Goal: Information Seeking & Learning: Learn about a topic

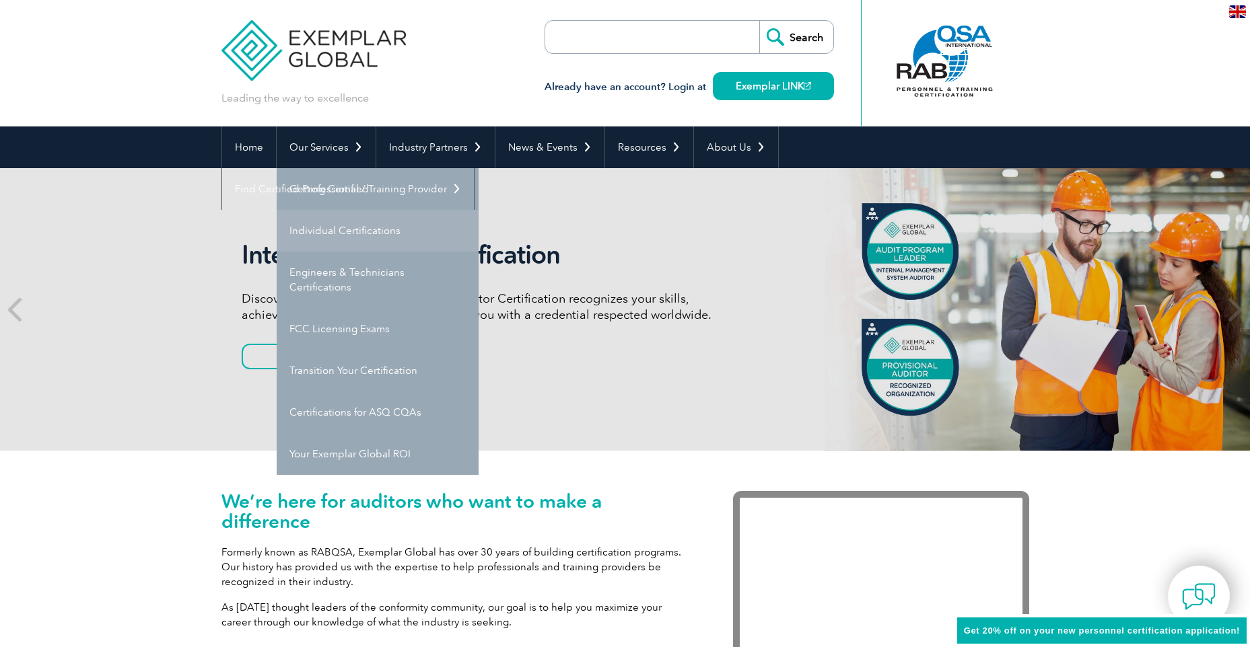
click at [365, 227] on link "Individual Certifications" at bounding box center [378, 231] width 202 height 42
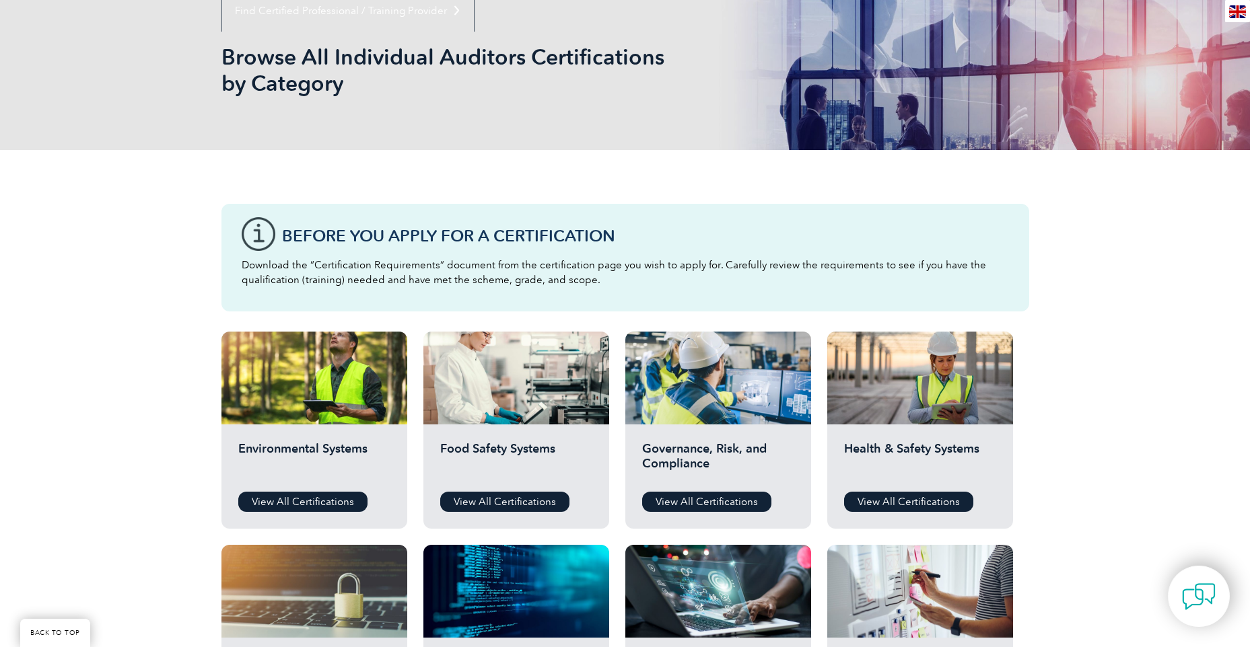
scroll to position [202, 0]
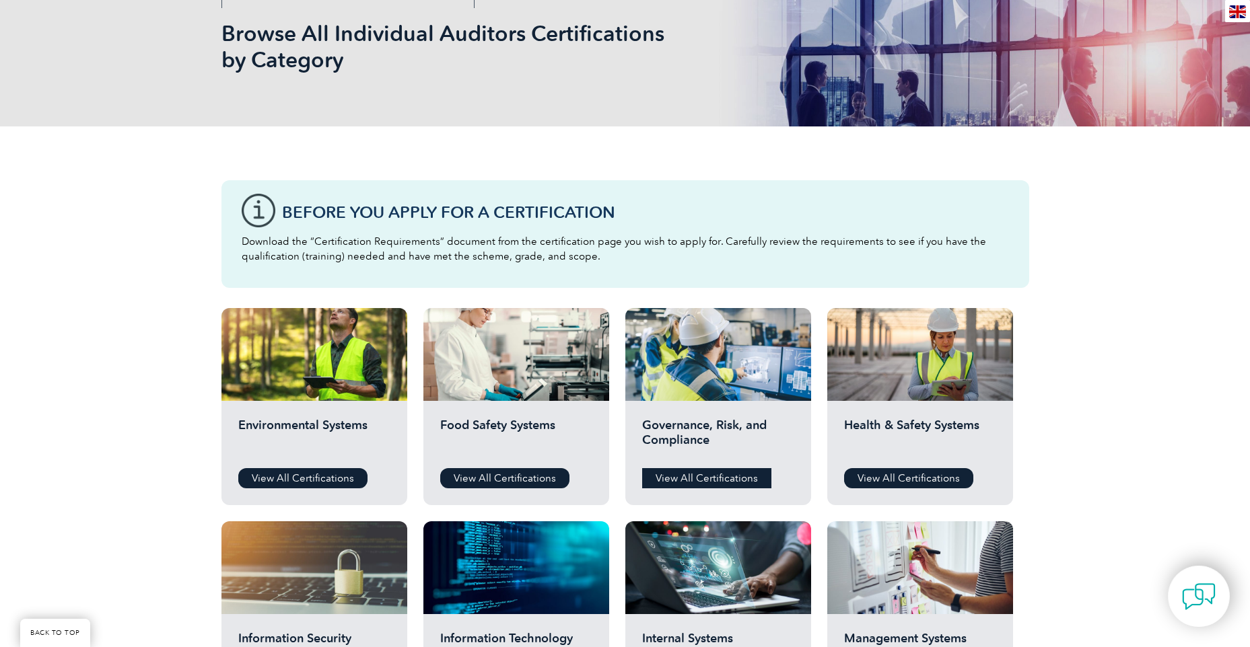
click at [742, 476] on link "View All Certifications" at bounding box center [706, 478] width 129 height 20
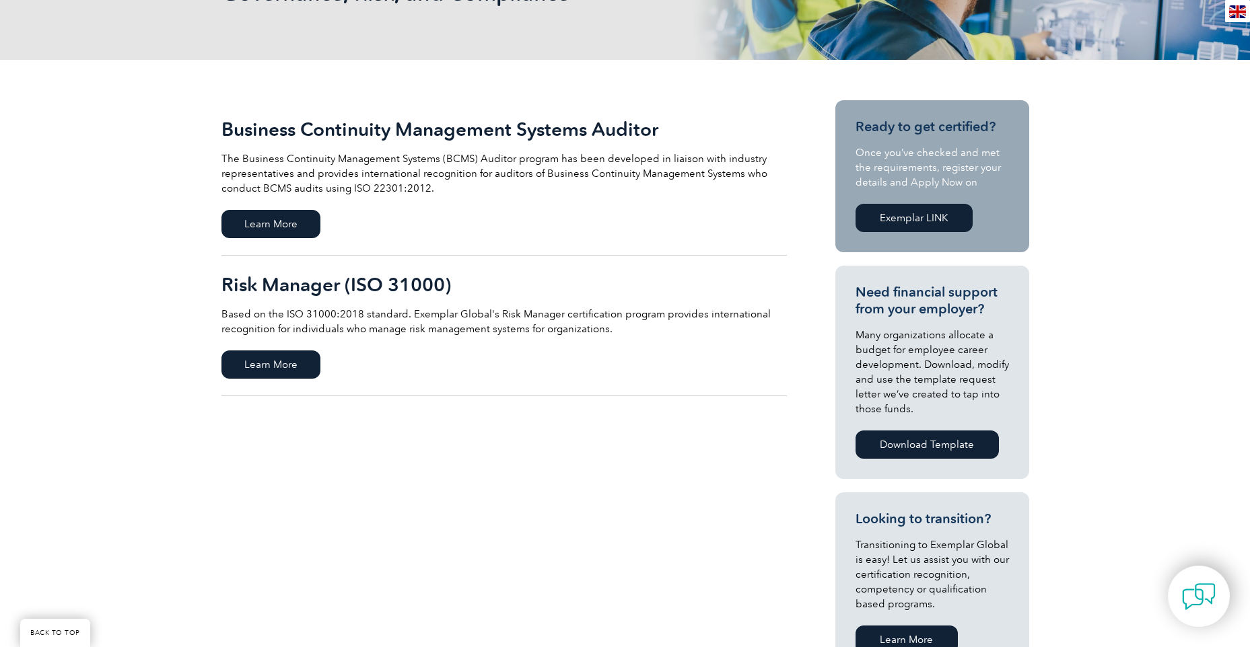
scroll to position [269, 0]
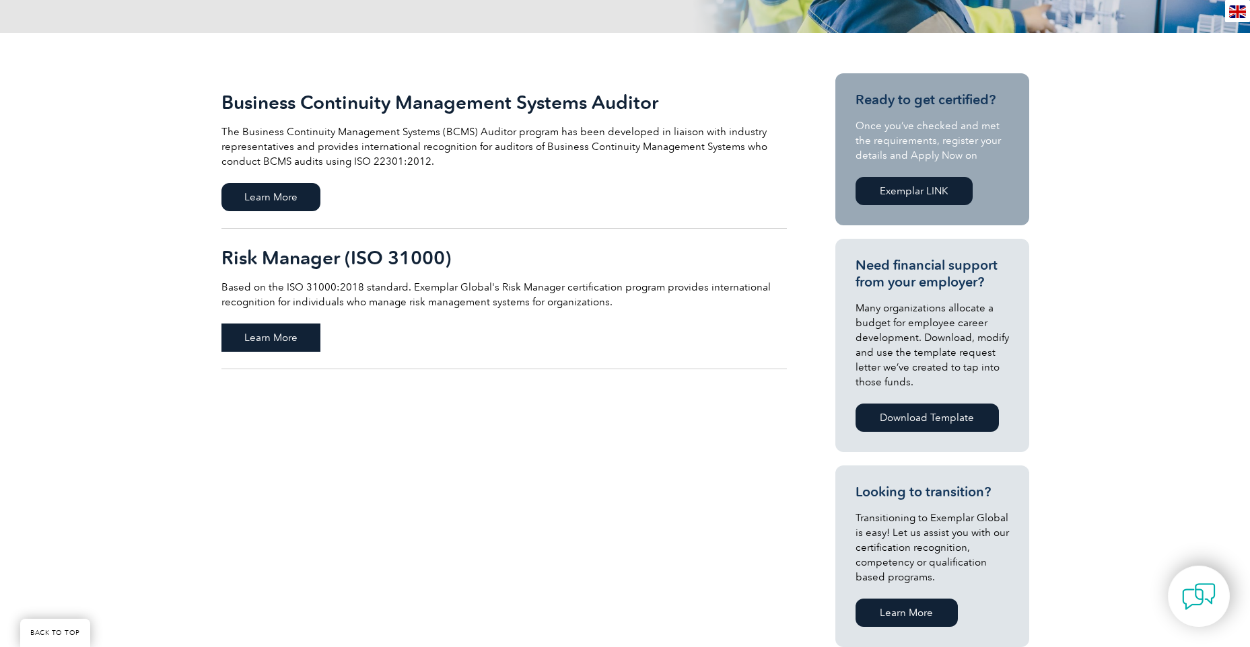
click at [259, 343] on span "Learn More" at bounding box center [270, 338] width 99 height 28
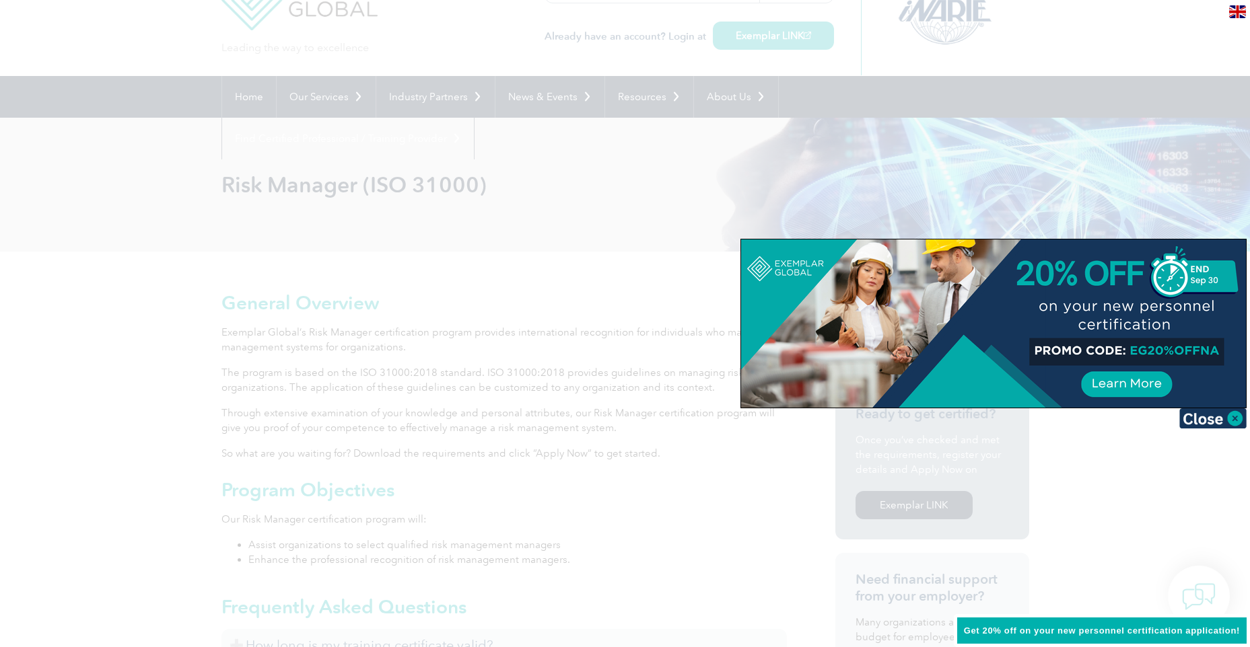
scroll to position [67, 0]
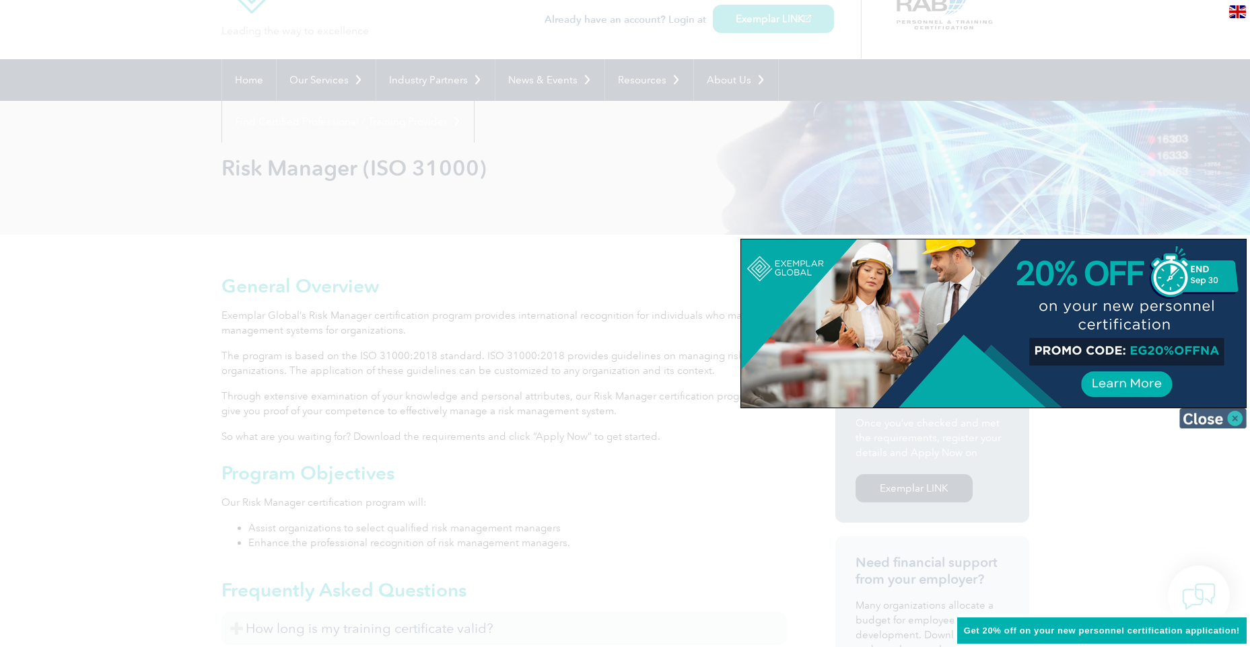
click at [1213, 419] on img at bounding box center [1212, 418] width 67 height 20
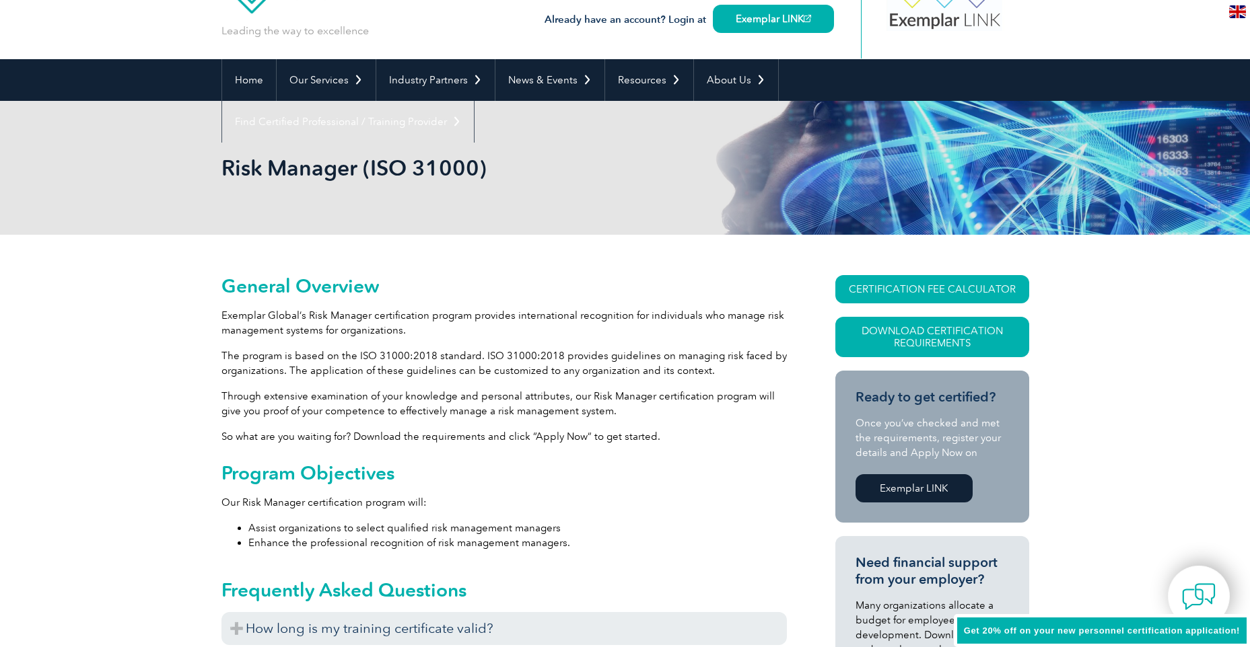
click at [657, 505] on p "Our Risk Manager certification program will:" at bounding box center [503, 502] width 565 height 15
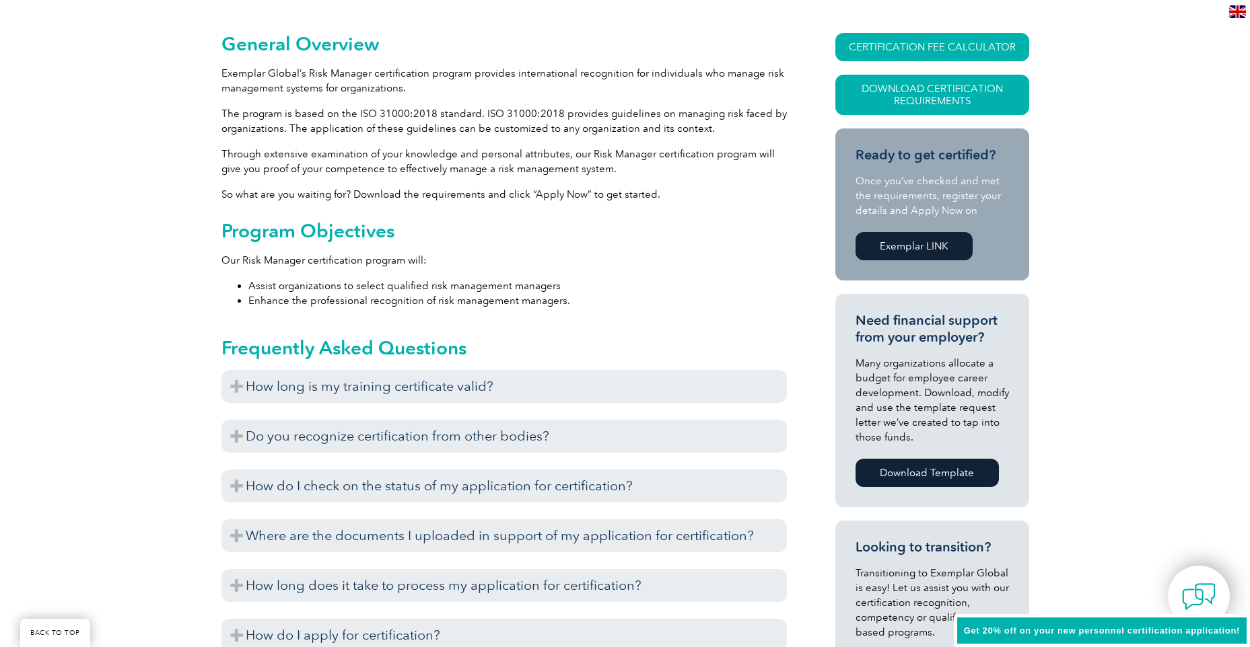
scroll to position [336, 0]
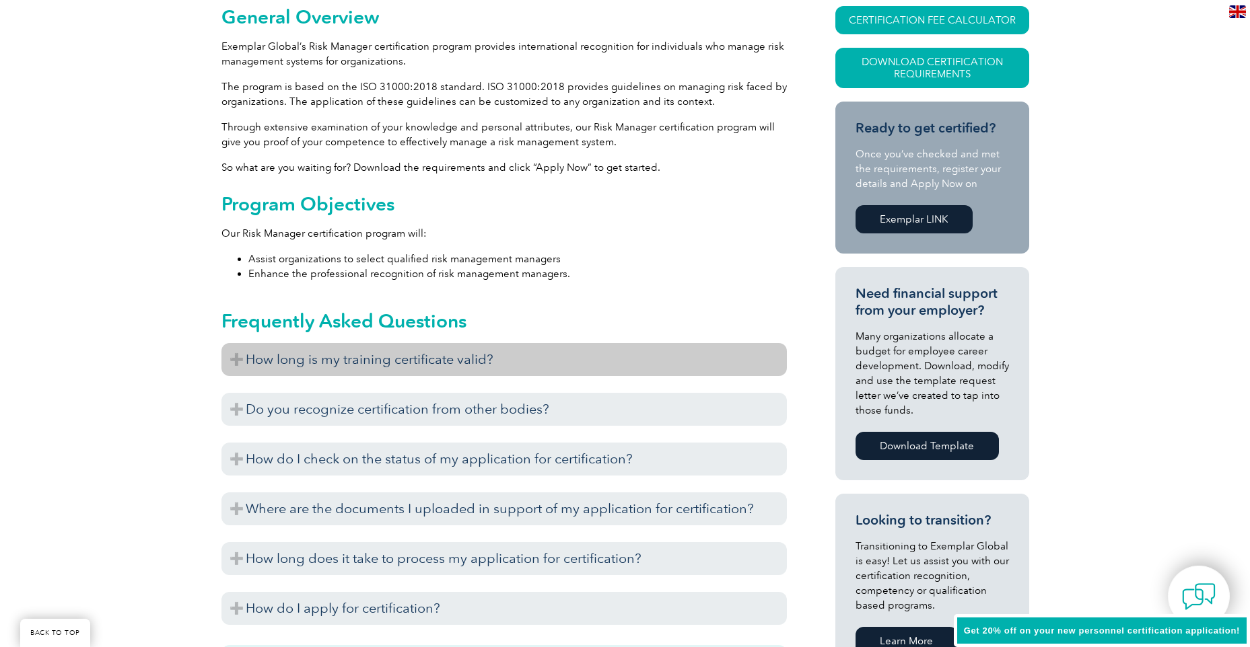
click at [302, 366] on h3 "How long is my training certificate valid?" at bounding box center [503, 359] width 565 height 33
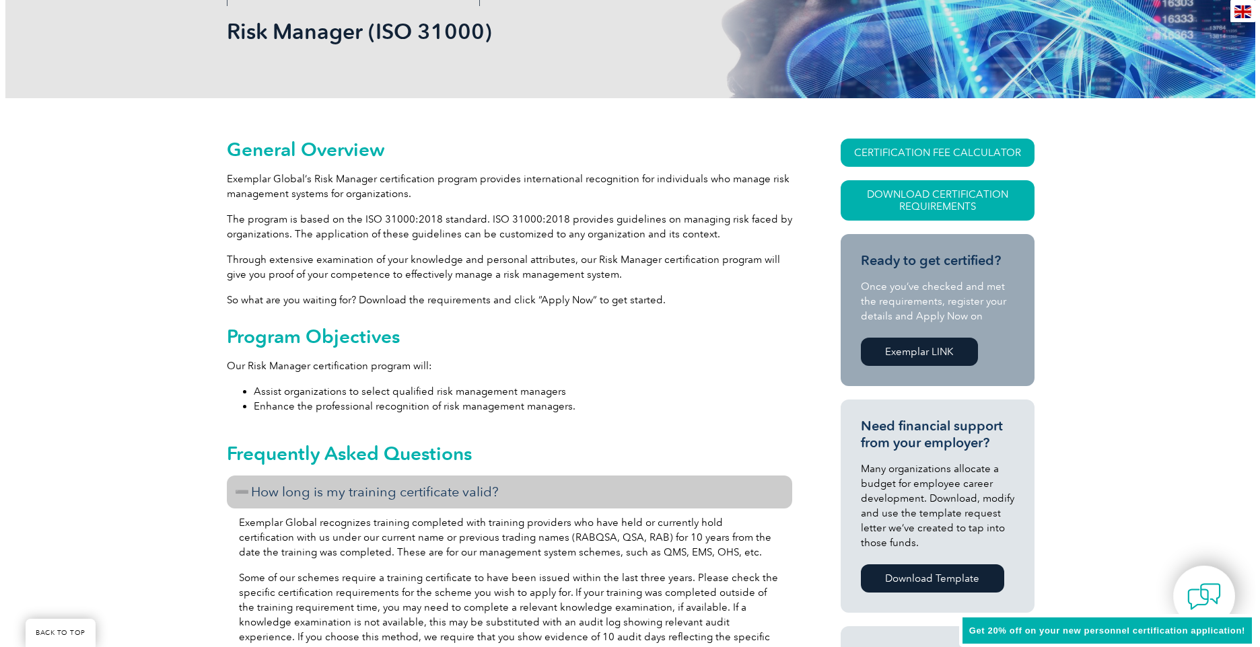
scroll to position [202, 0]
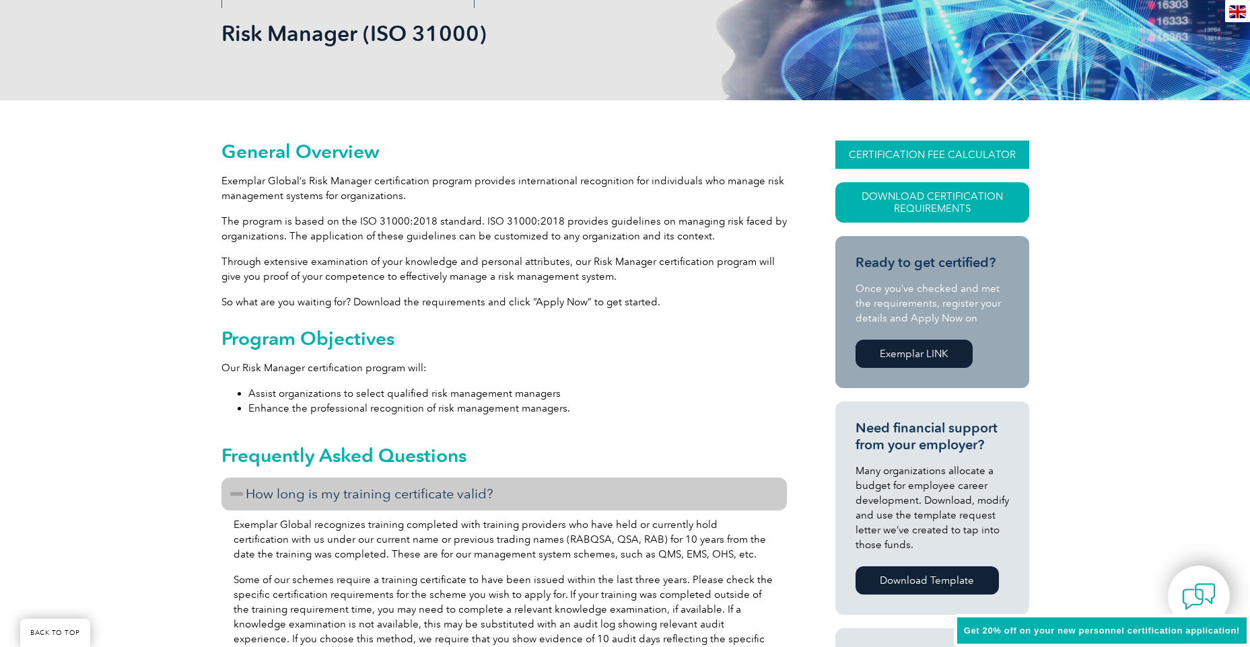
click at [933, 157] on link "CERTIFICATION FEE CALCULATOR" at bounding box center [932, 155] width 194 height 28
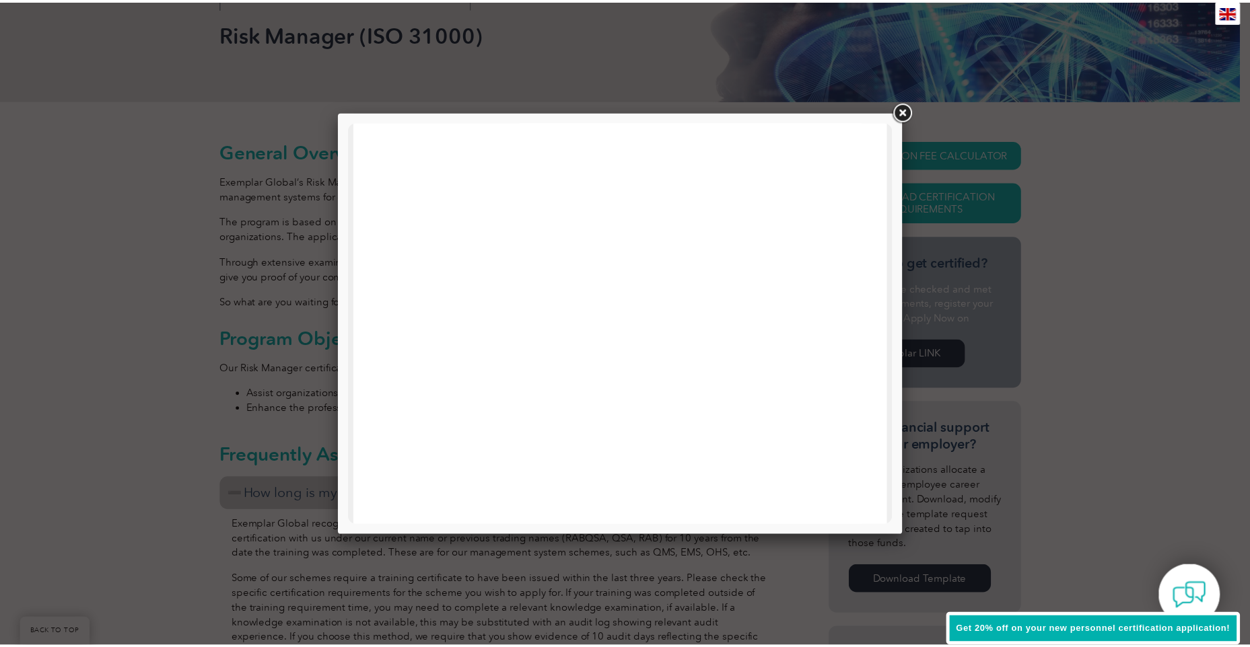
scroll to position [642, 0]
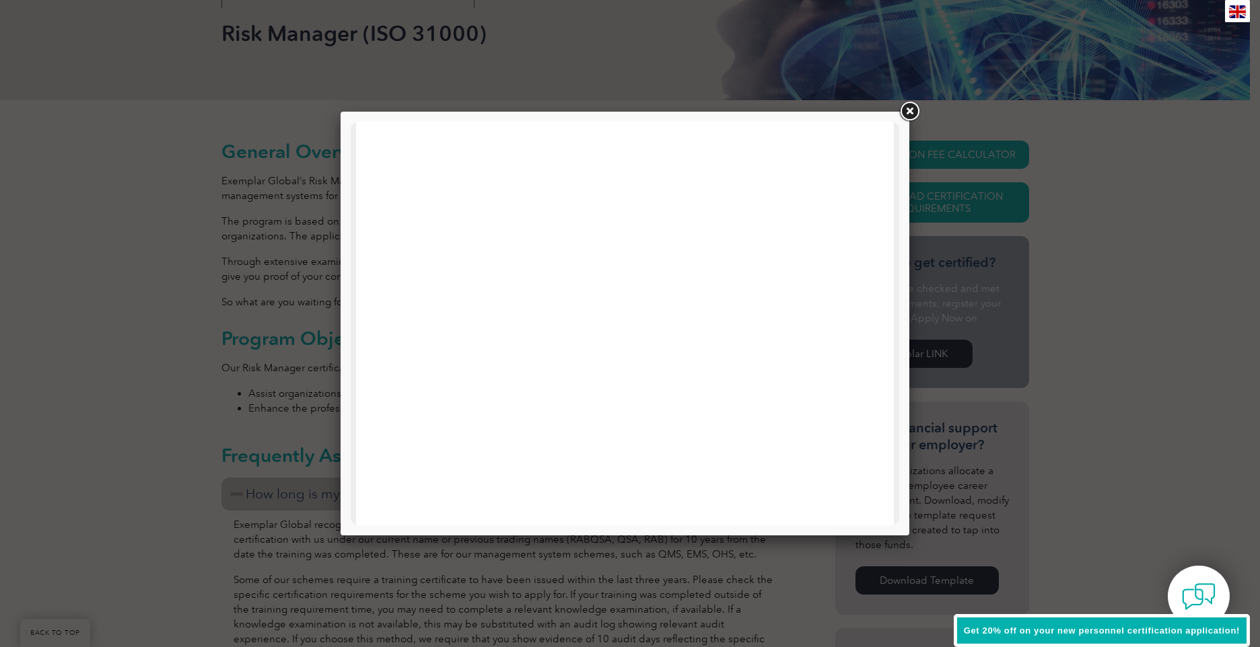
click at [908, 115] on link at bounding box center [909, 112] width 24 height 24
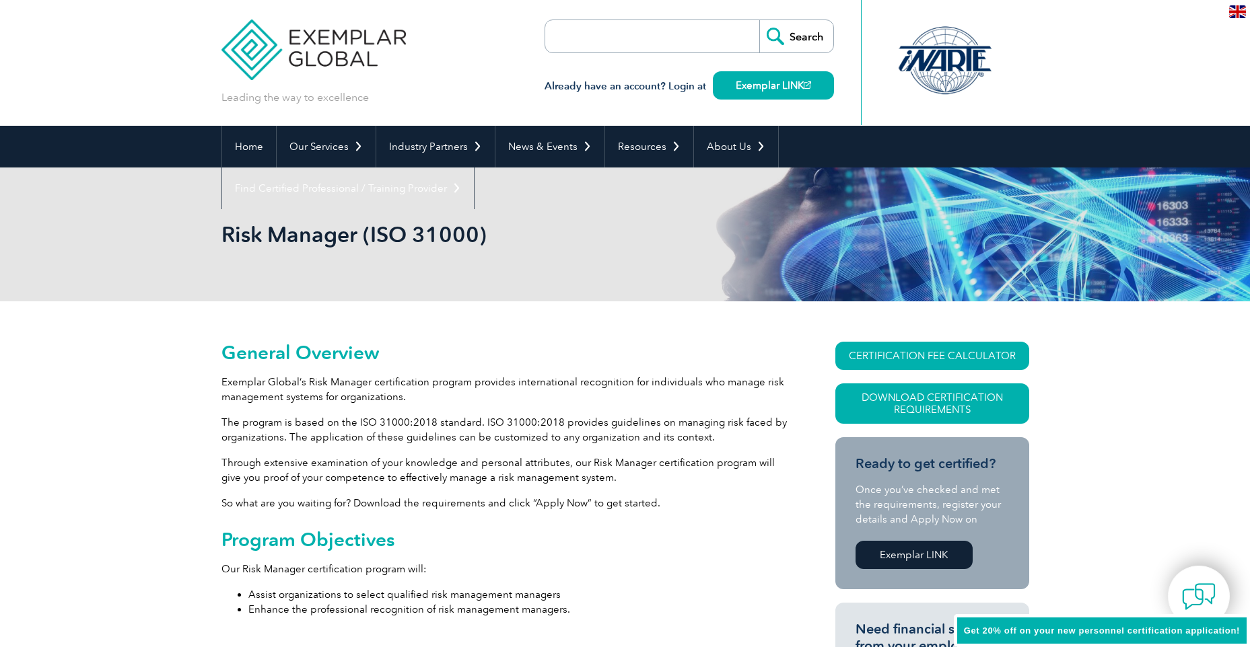
scroll to position [0, 0]
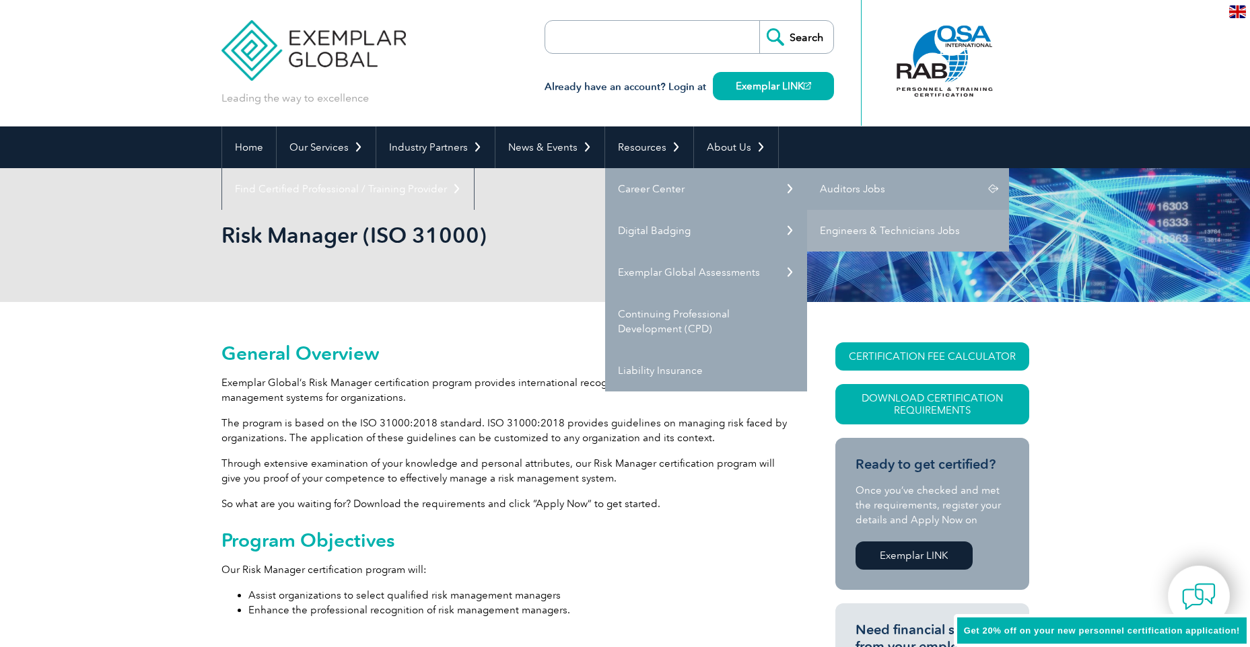
click at [846, 190] on link "Auditors Jobs" at bounding box center [908, 189] width 202 height 42
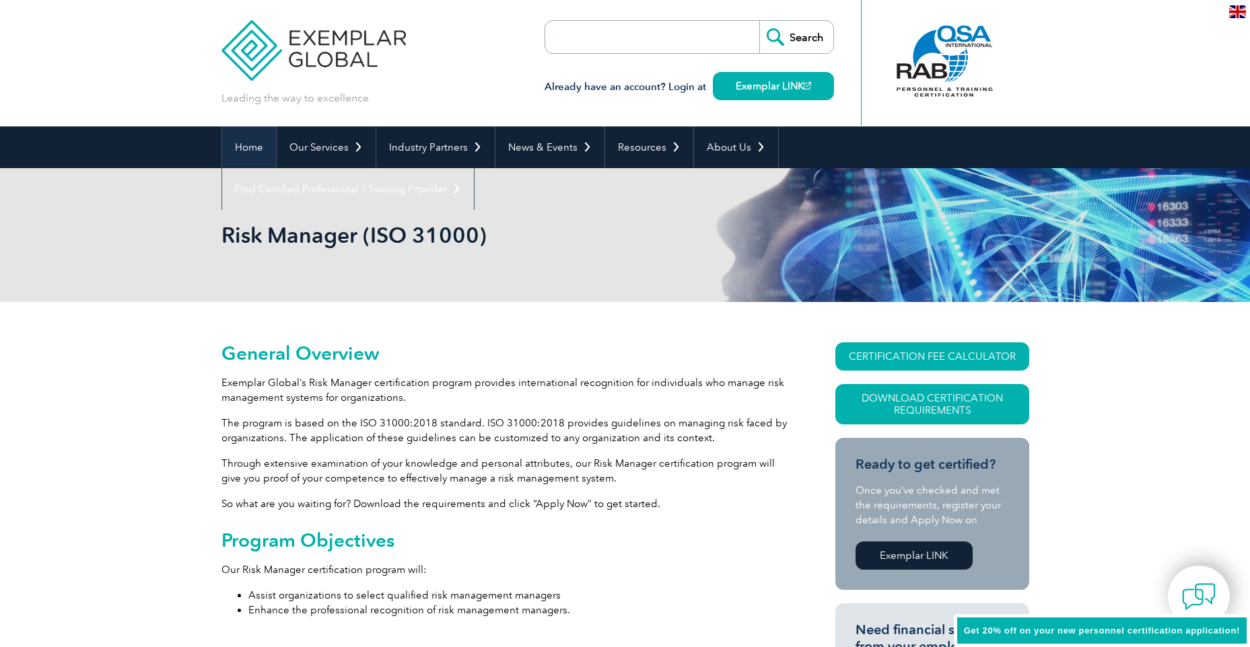
click at [252, 143] on link "Home" at bounding box center [249, 148] width 54 height 42
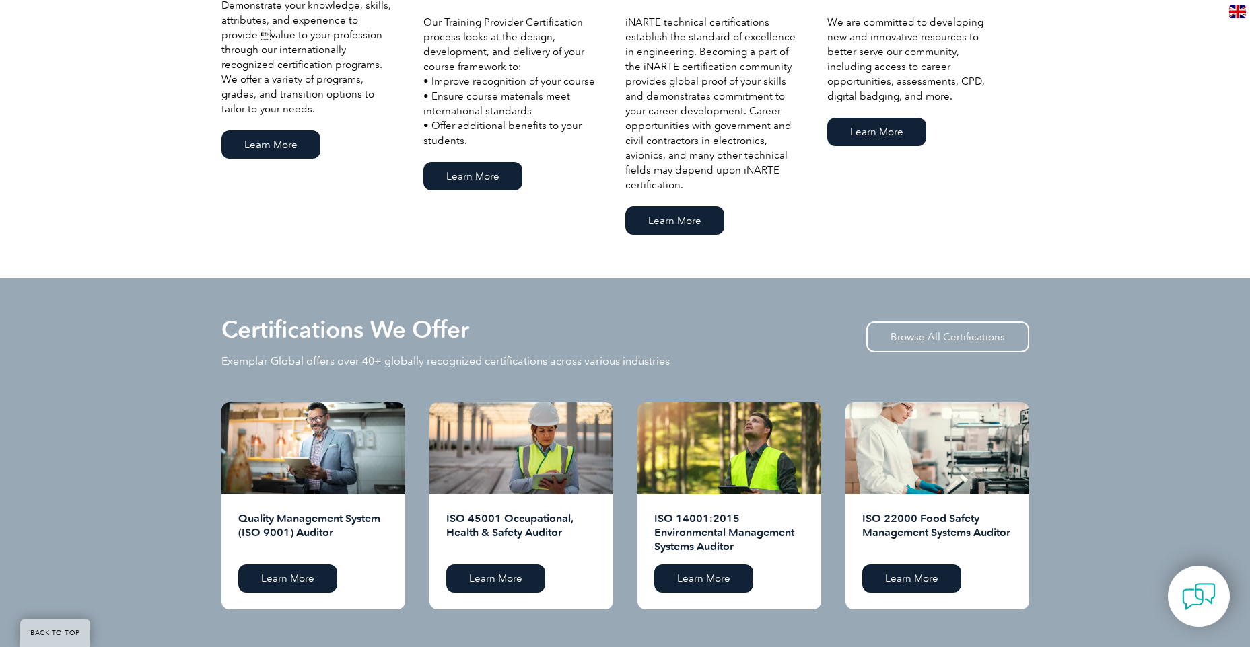
scroll to position [1077, 0]
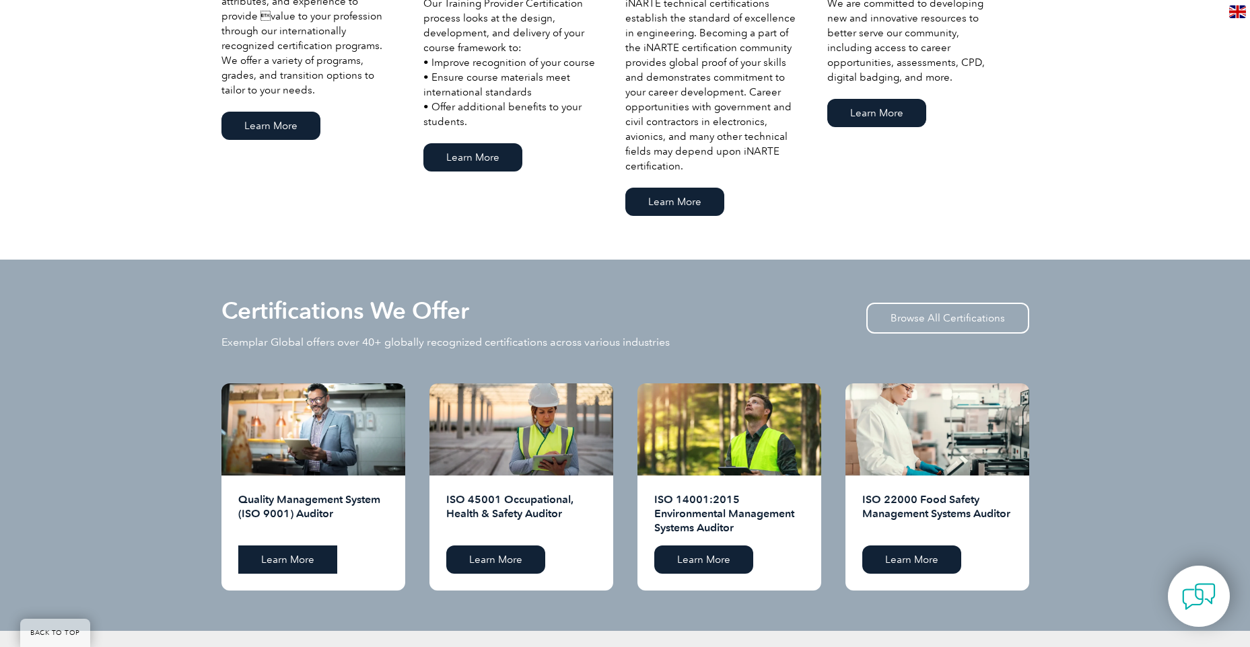
click at [283, 561] on link "Learn More" at bounding box center [287, 560] width 99 height 28
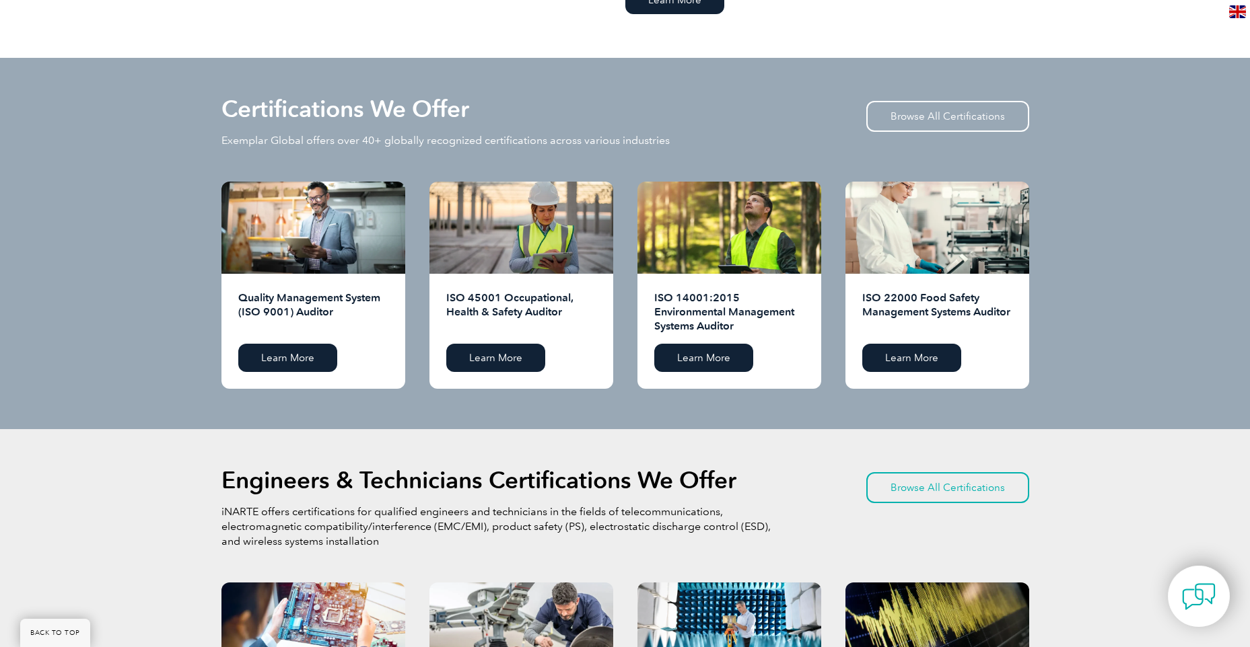
scroll to position [1413, 0]
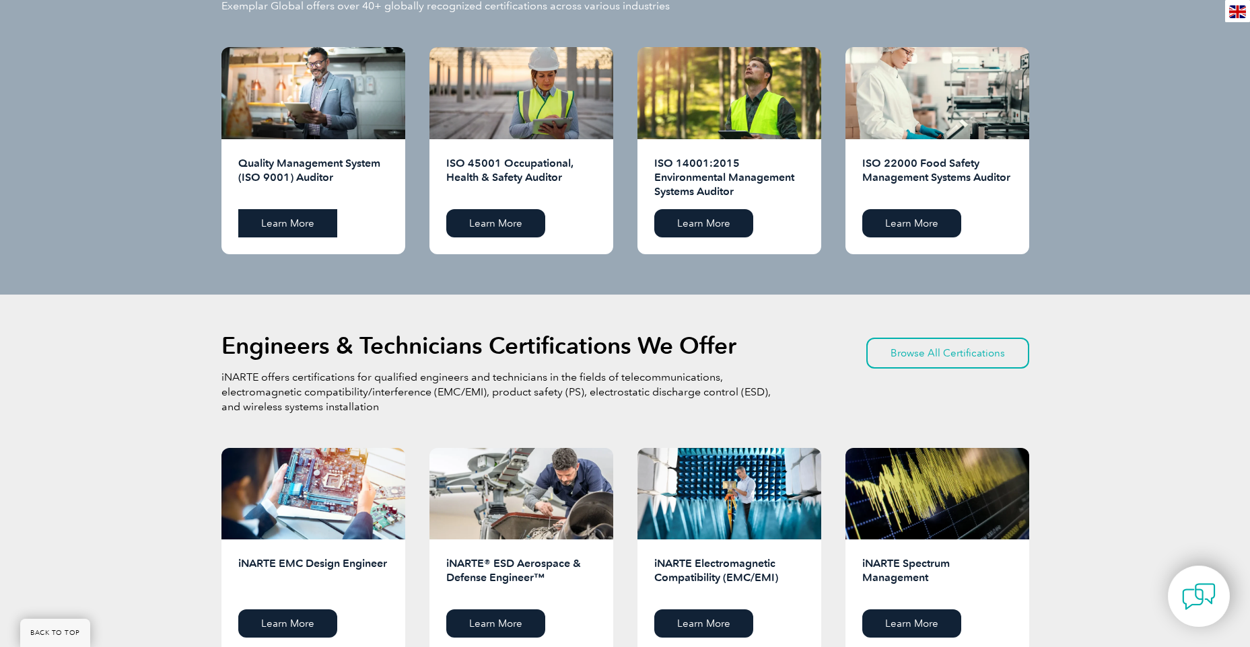
click at [285, 225] on link "Learn More" at bounding box center [287, 223] width 99 height 28
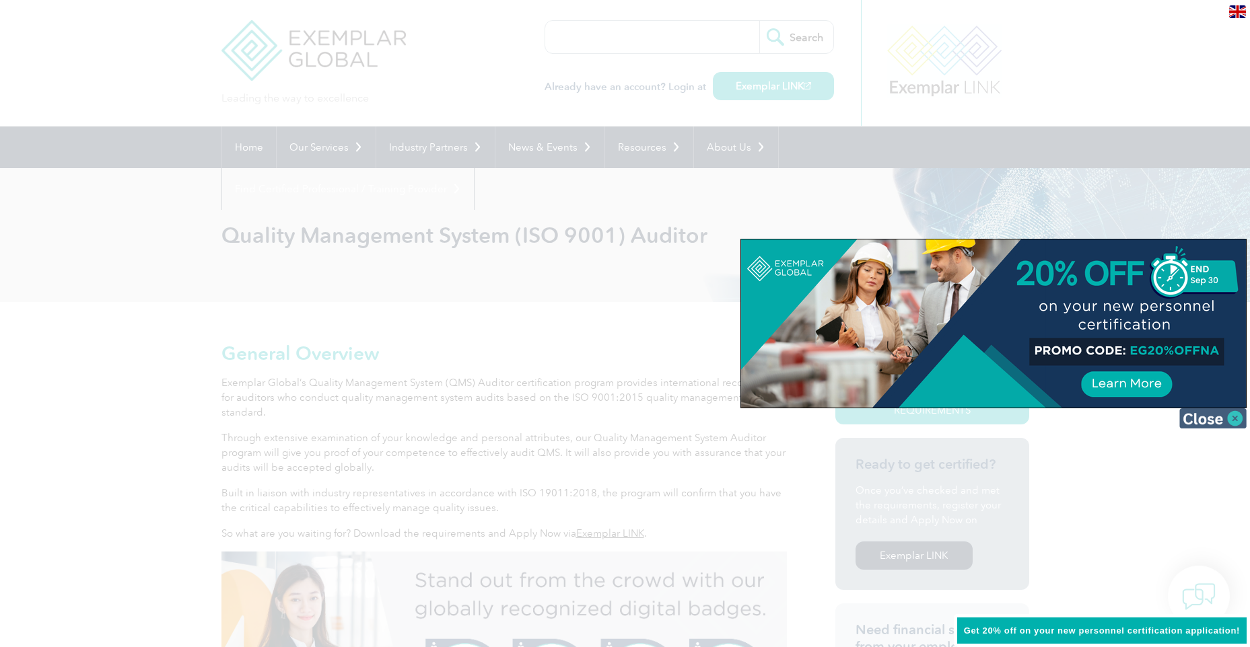
click at [1211, 421] on img at bounding box center [1212, 418] width 67 height 20
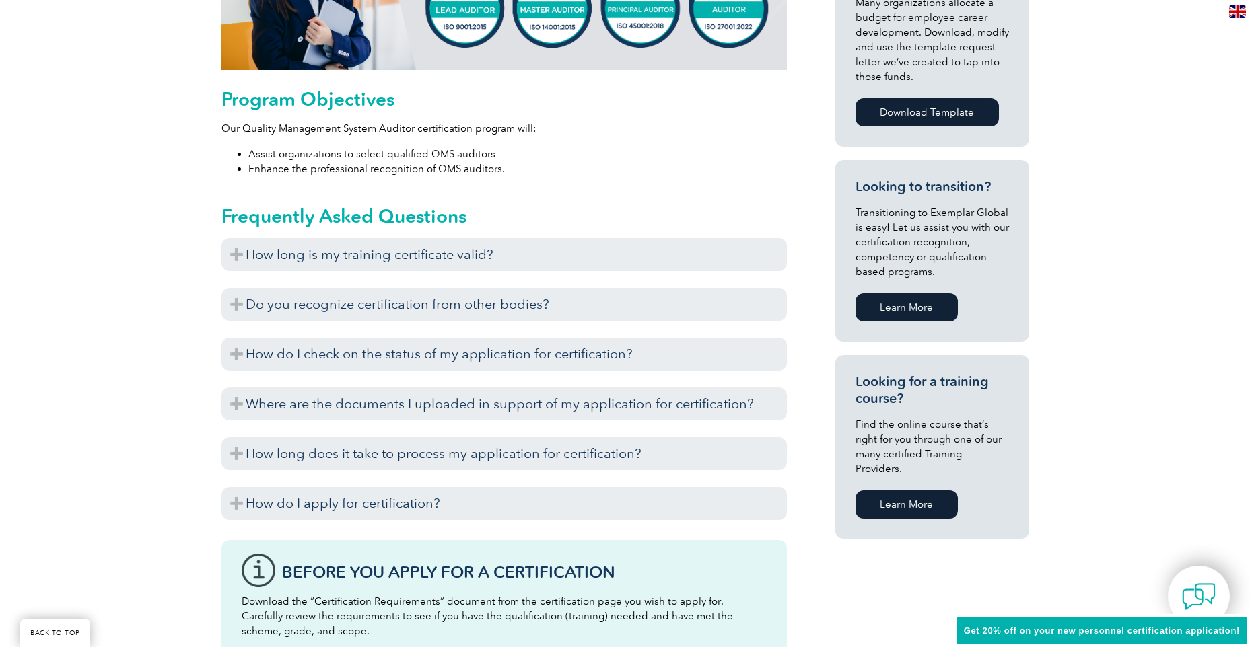
scroll to position [673, 0]
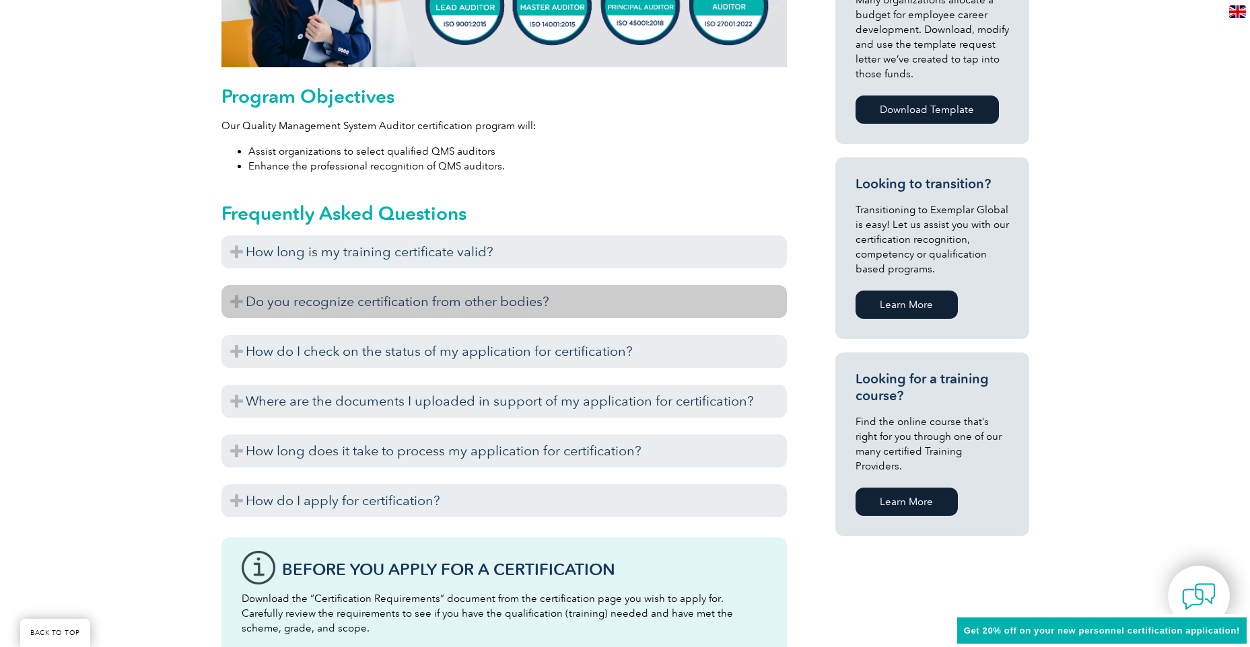
click at [234, 299] on h3 "Do you recognize certification from other bodies?" at bounding box center [503, 301] width 565 height 33
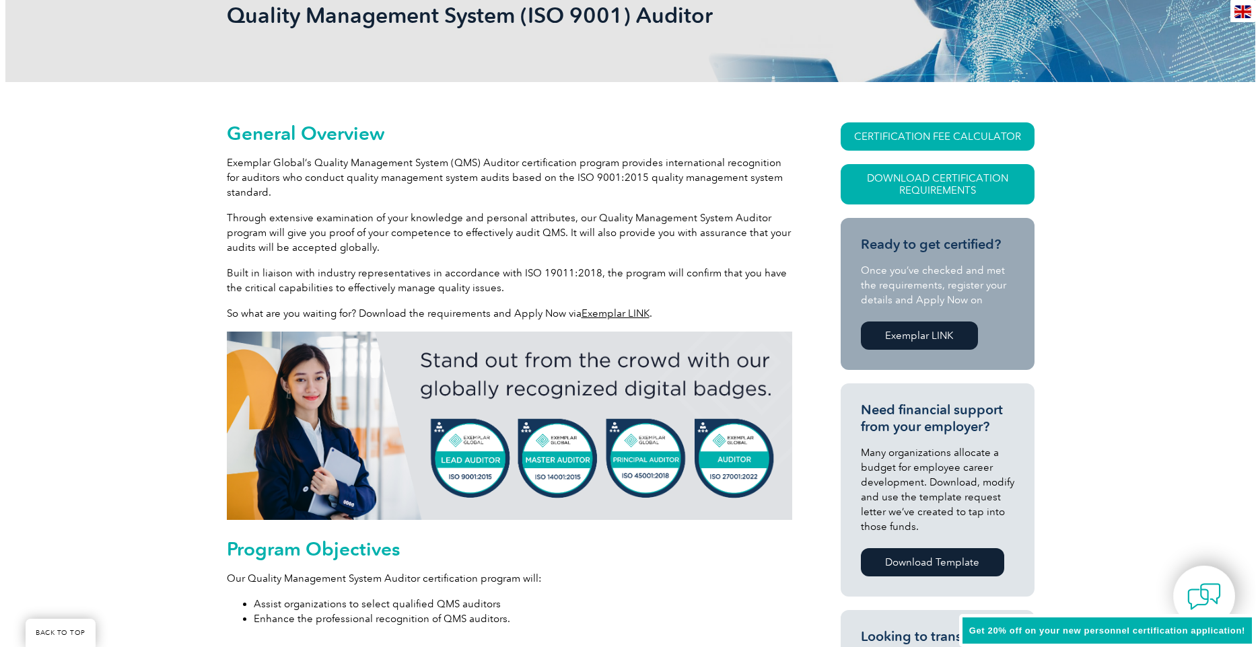
scroll to position [135, 0]
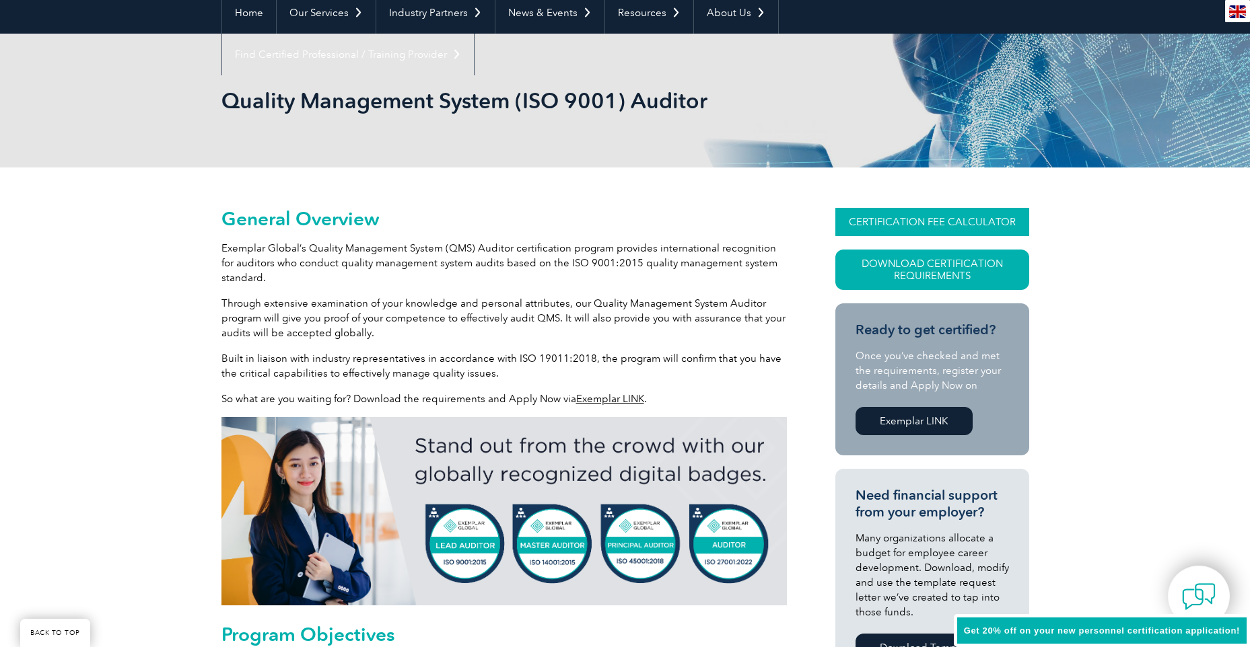
click at [949, 224] on link "CERTIFICATION FEE CALCULATOR" at bounding box center [932, 222] width 194 height 28
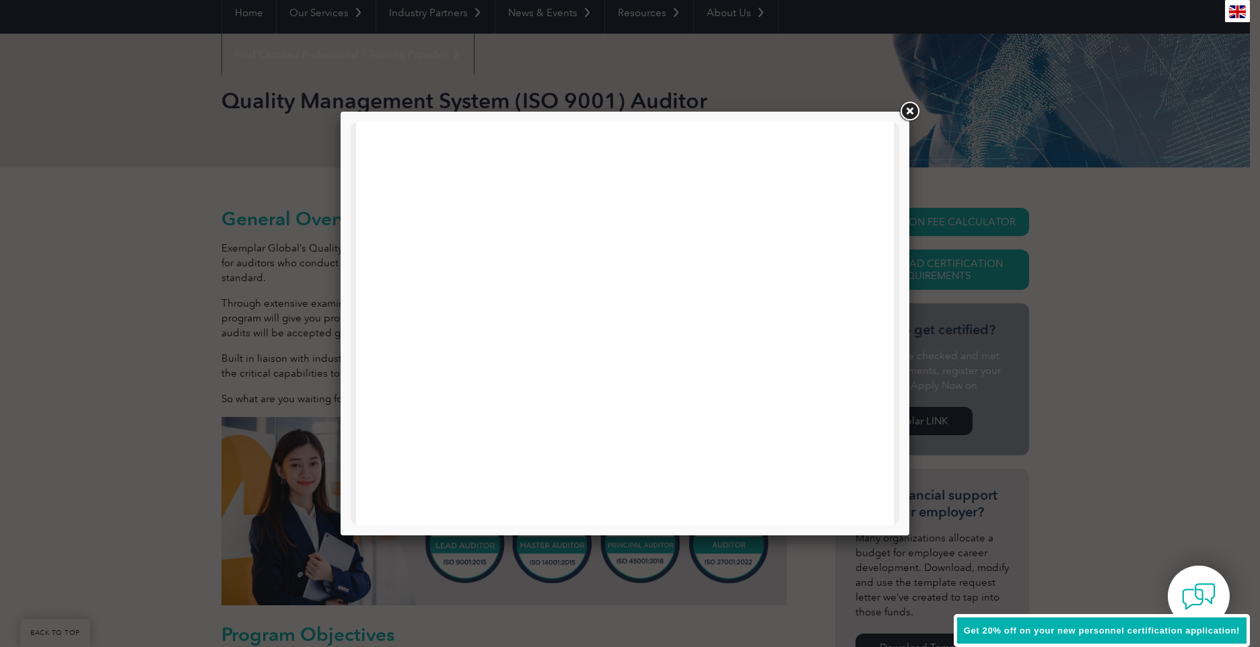
click at [909, 115] on link at bounding box center [909, 112] width 24 height 24
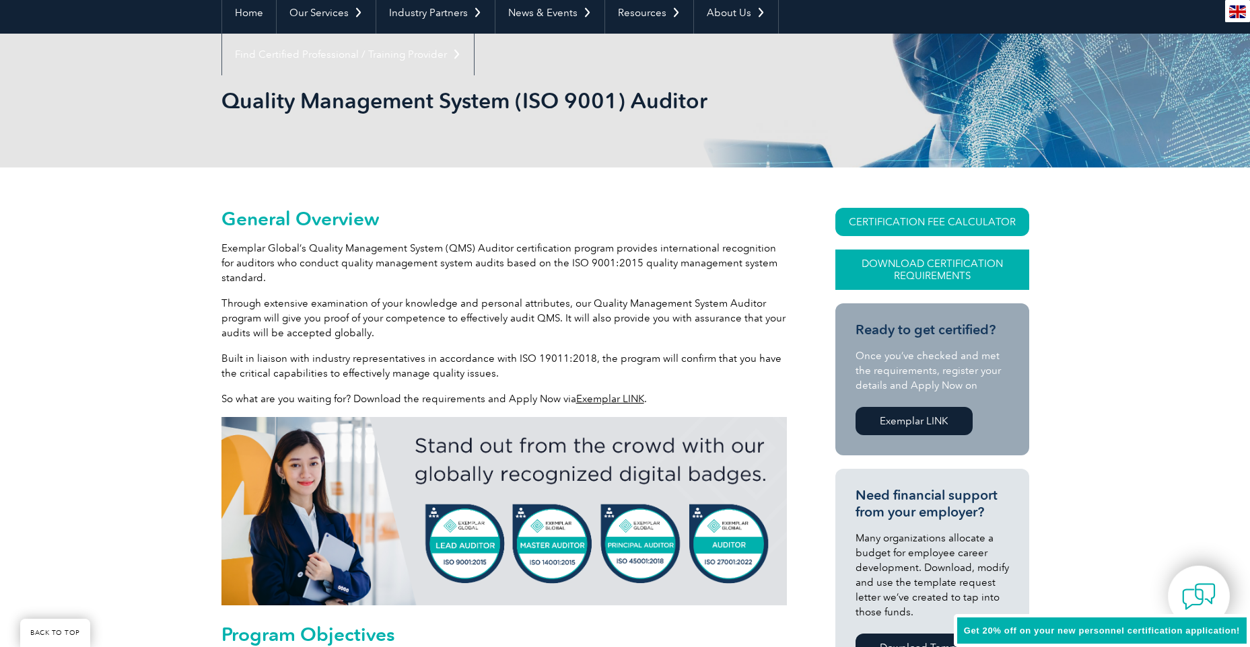
click at [921, 275] on link "Download Certification Requirements" at bounding box center [932, 270] width 194 height 40
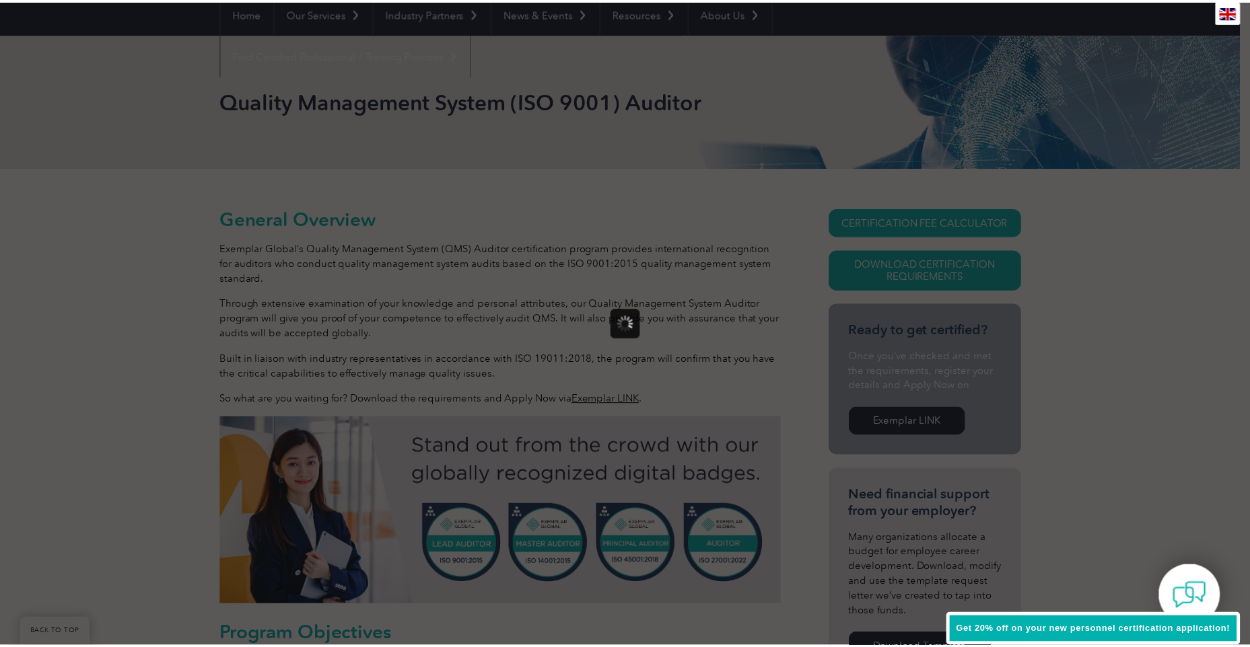
scroll to position [0, 0]
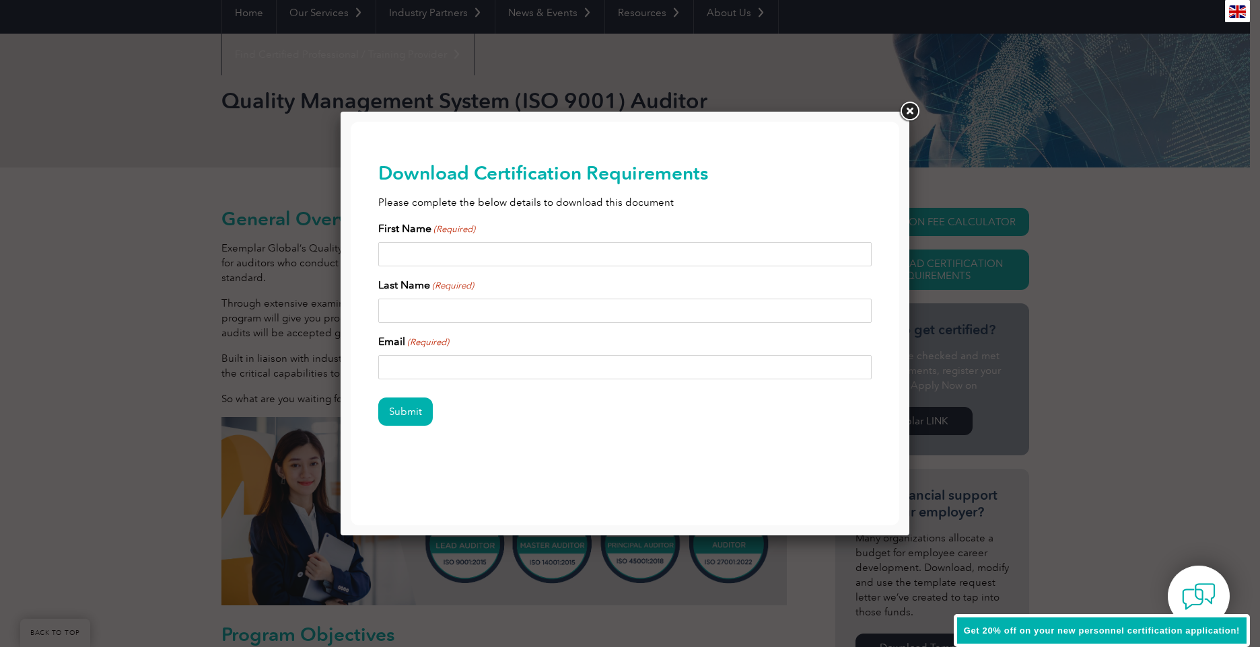
click at [912, 110] on link at bounding box center [909, 112] width 24 height 24
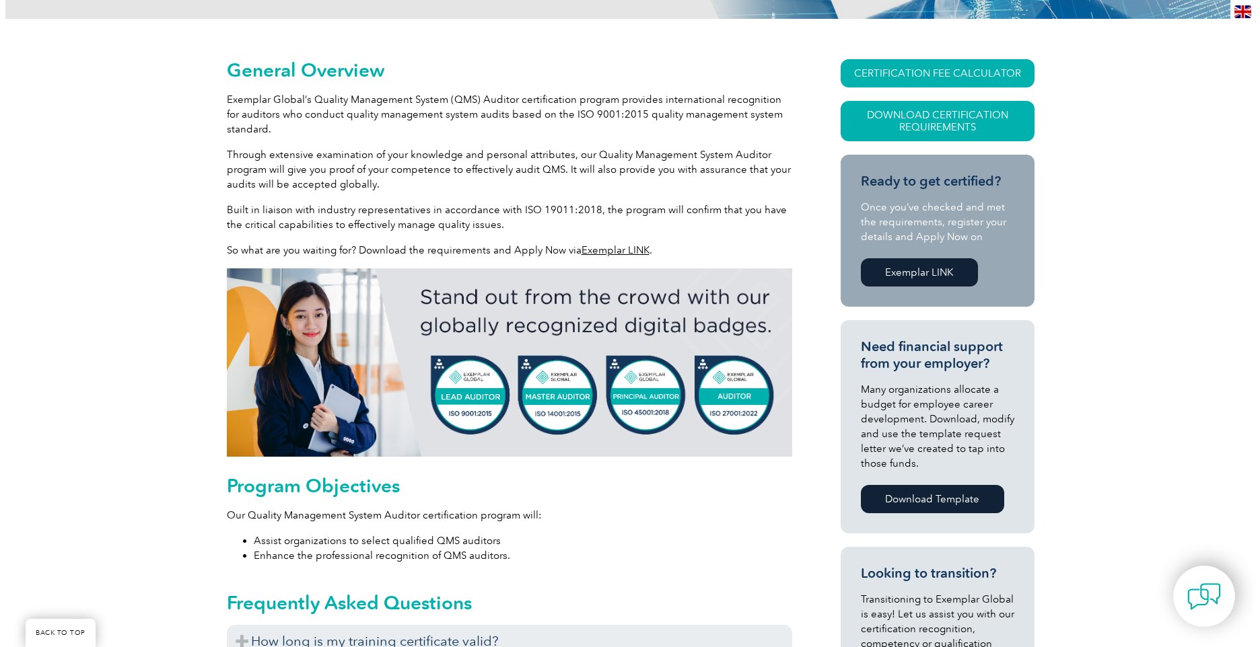
scroll to position [202, 0]
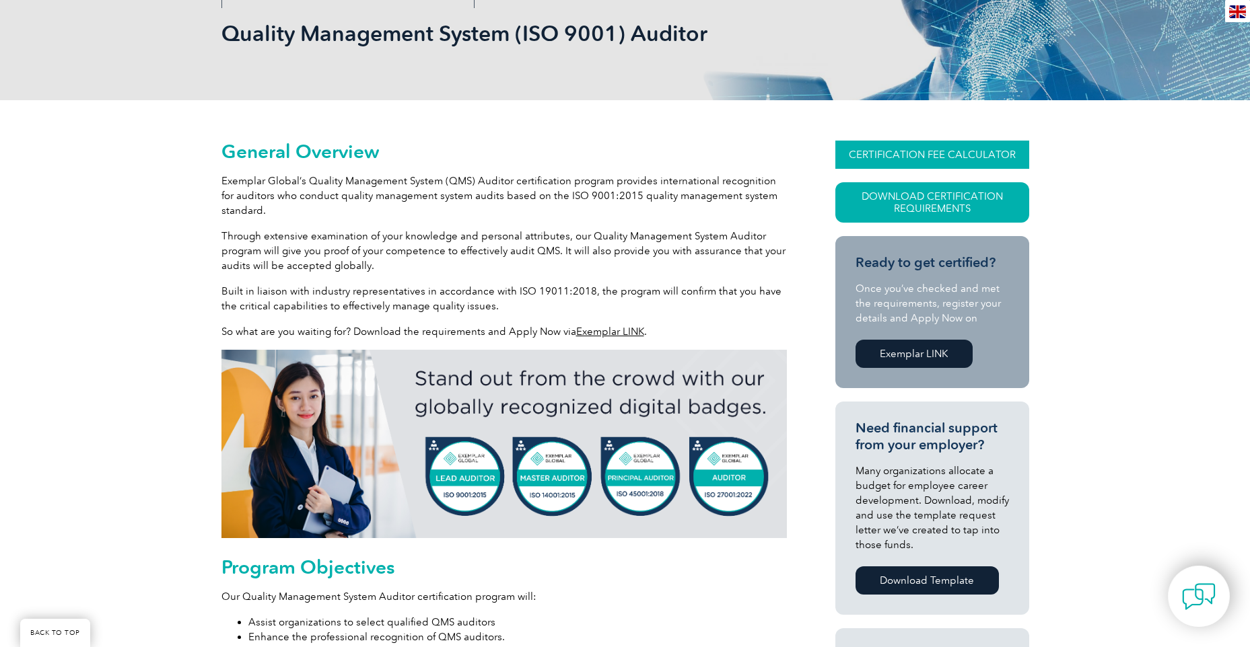
click at [890, 151] on link "CERTIFICATION FEE CALCULATOR" at bounding box center [932, 155] width 194 height 28
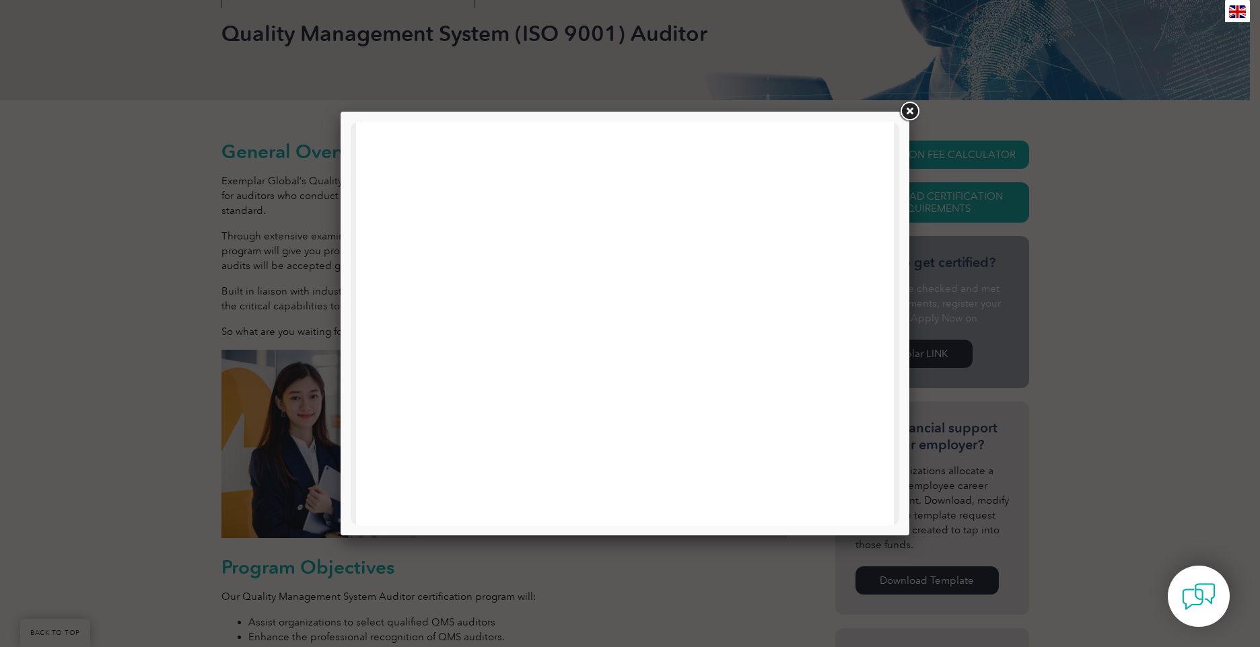
click at [914, 118] on link at bounding box center [909, 112] width 24 height 24
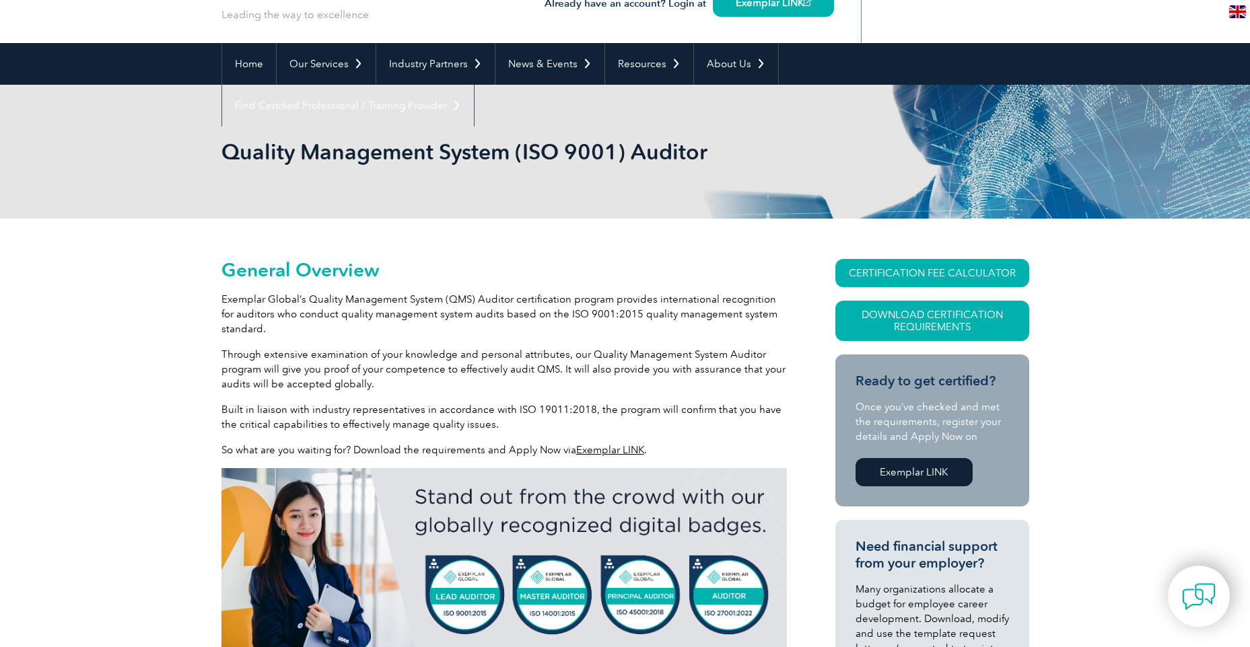
scroll to position [0, 0]
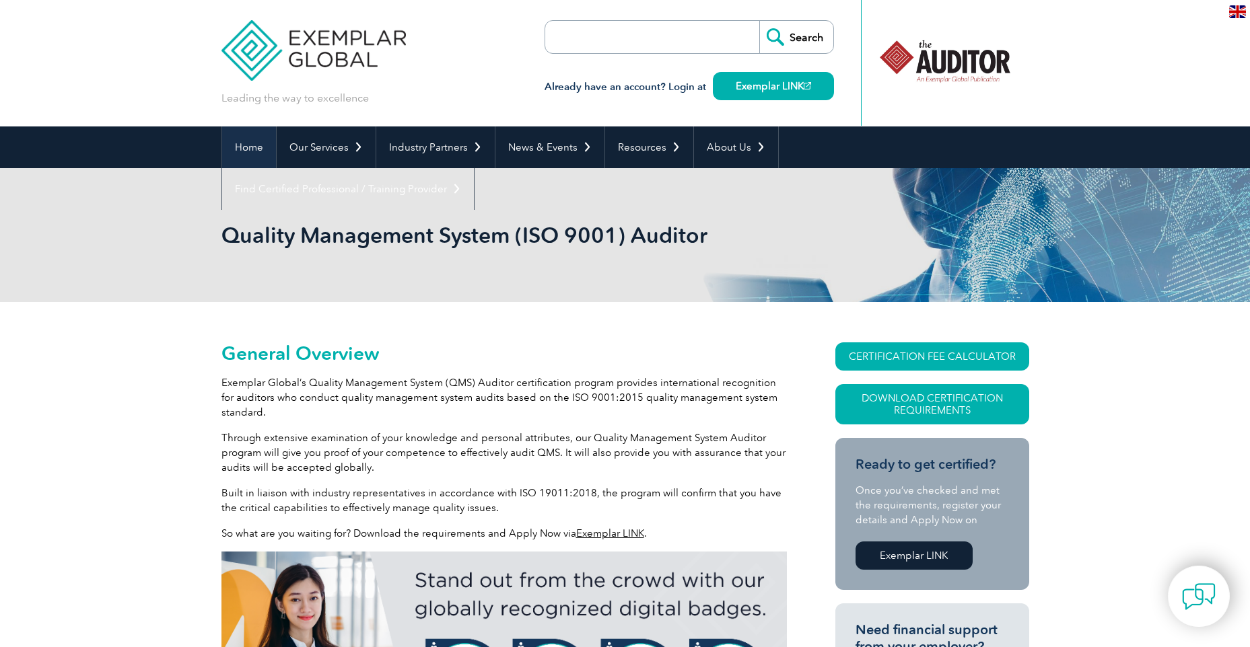
click at [246, 145] on link "Home" at bounding box center [249, 148] width 54 height 42
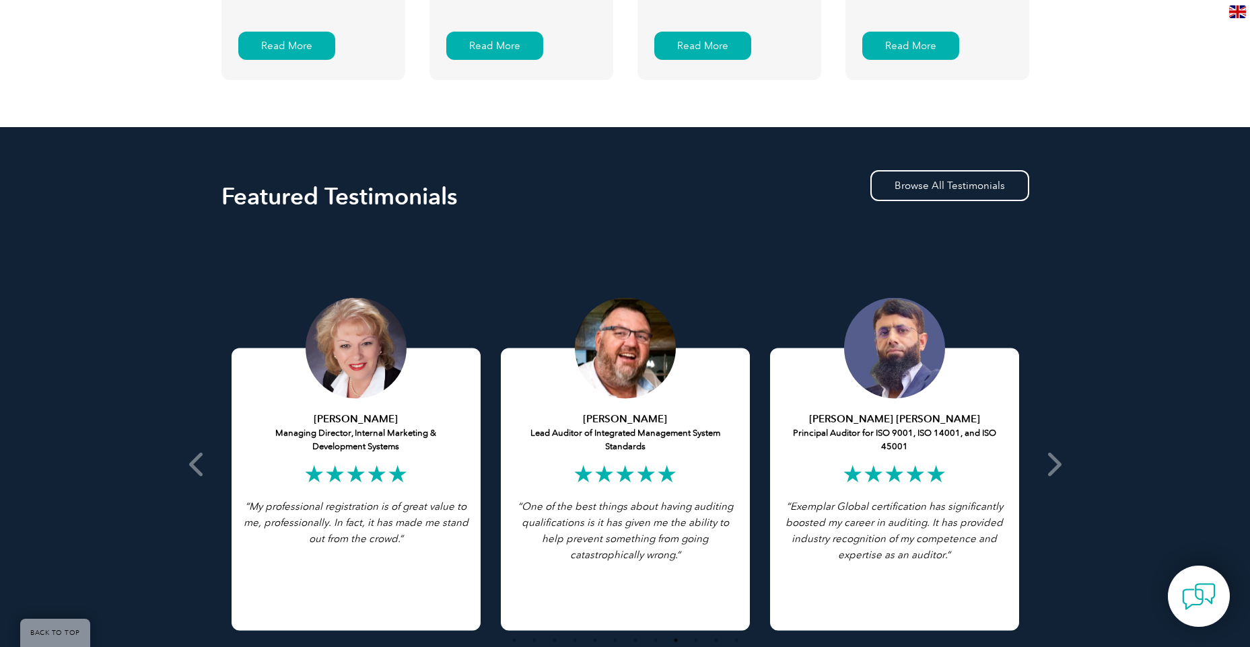
scroll to position [2490, 0]
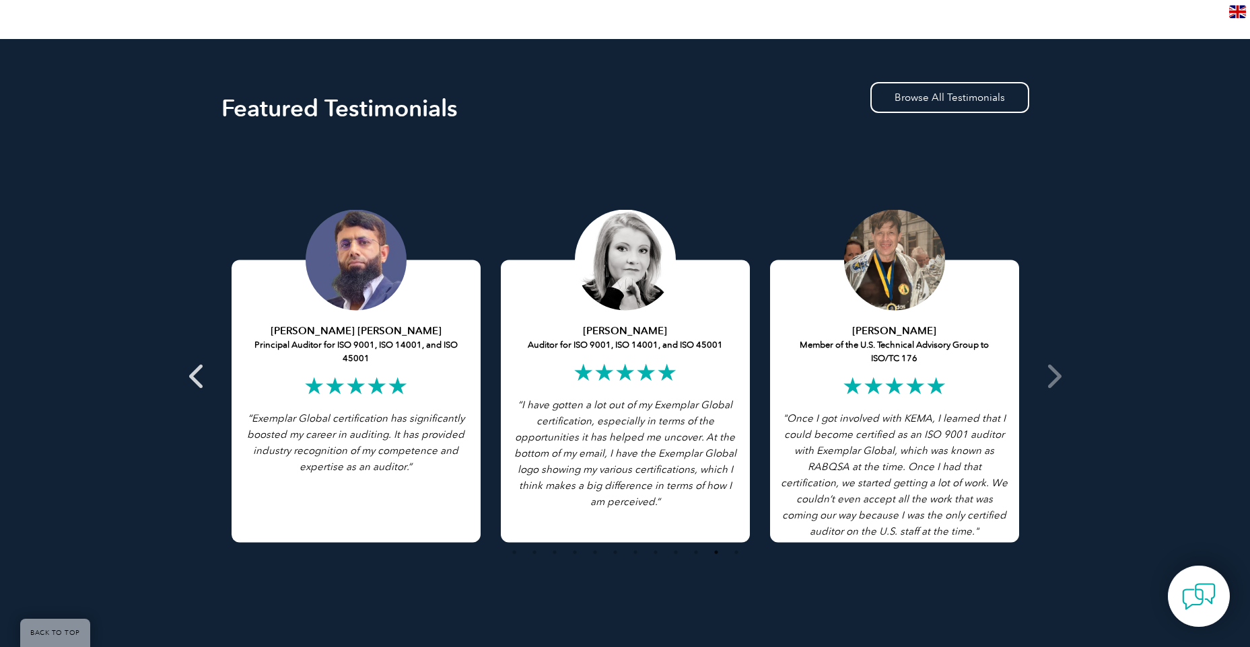
click at [196, 376] on icon at bounding box center [197, 376] width 17 height 0
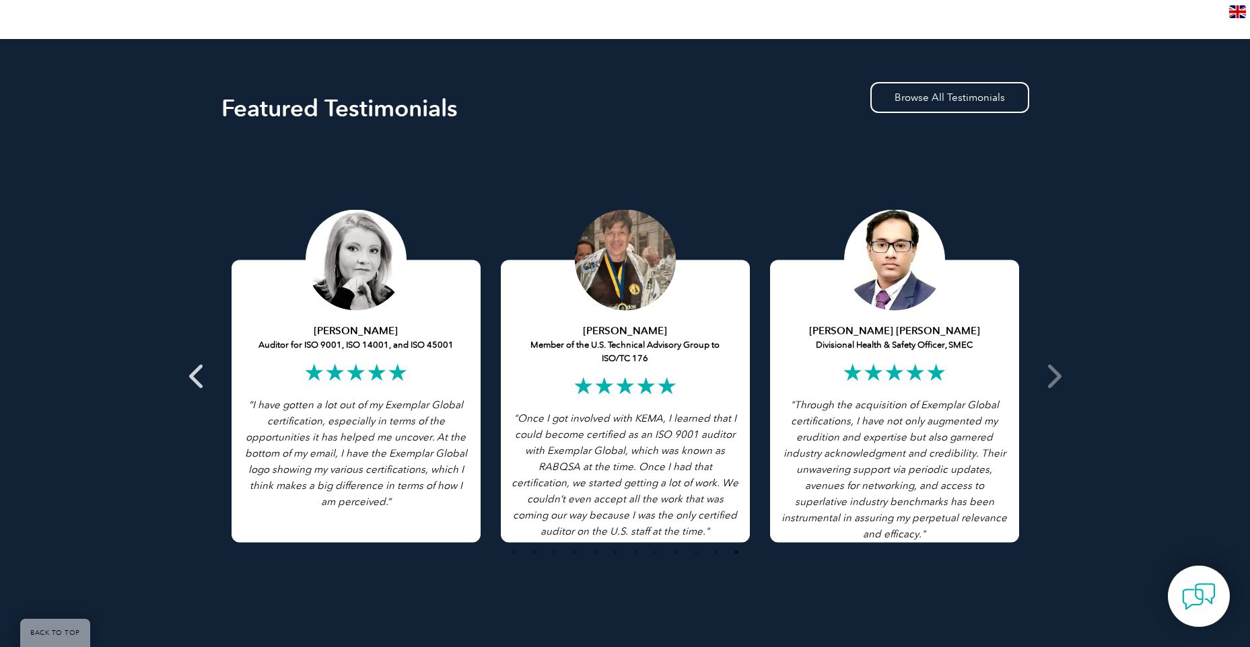
click at [196, 376] on icon at bounding box center [197, 376] width 17 height 0
click at [1061, 374] on span at bounding box center [1052, 377] width 33 height 468
click at [920, 384] on h2 "★★★★★" at bounding box center [894, 373] width 229 height 22
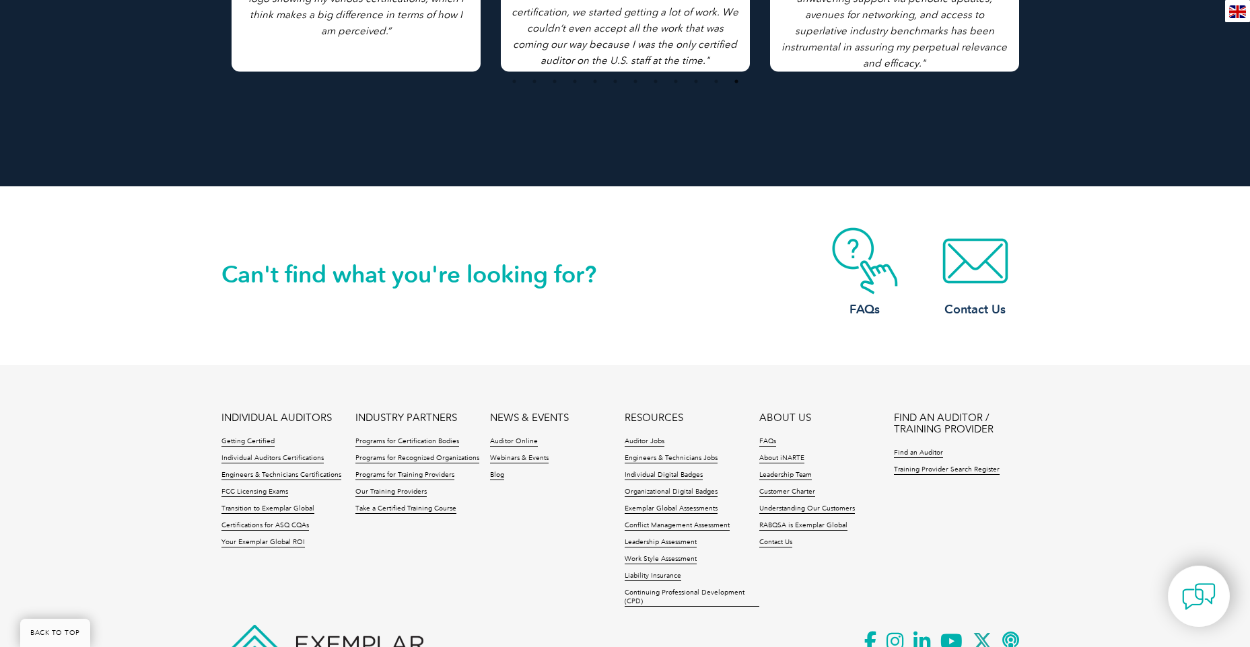
scroll to position [3028, 0]
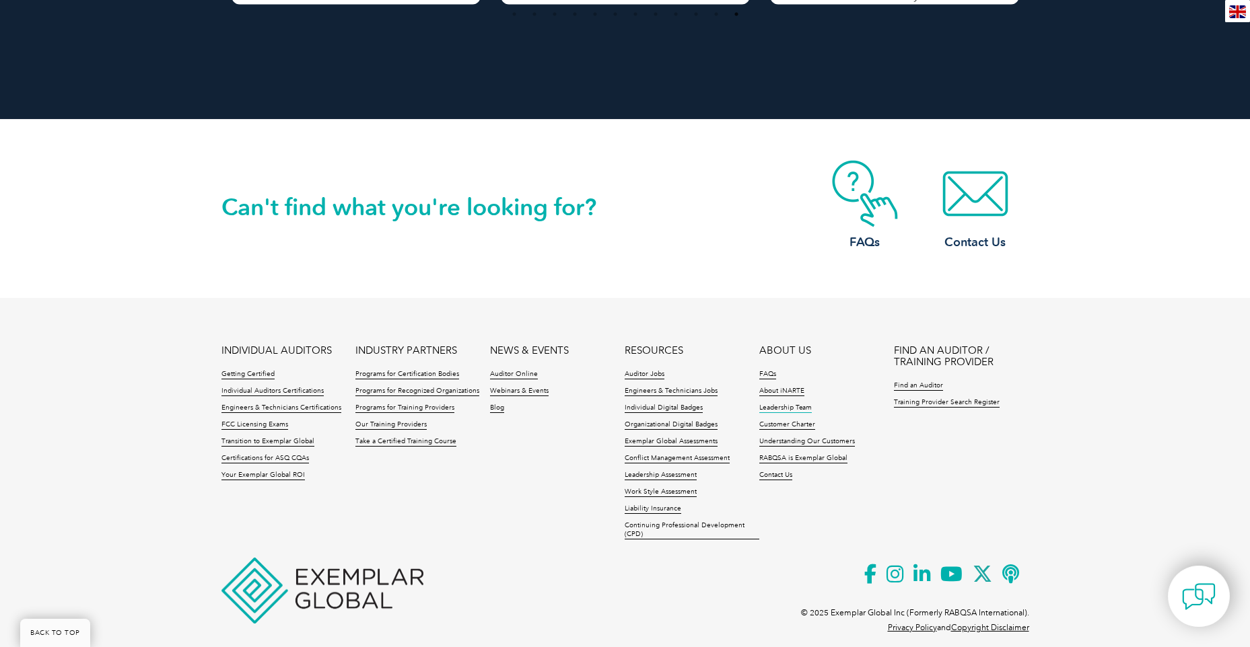
click at [809, 410] on link "Leadership Team" at bounding box center [785, 408] width 52 height 9
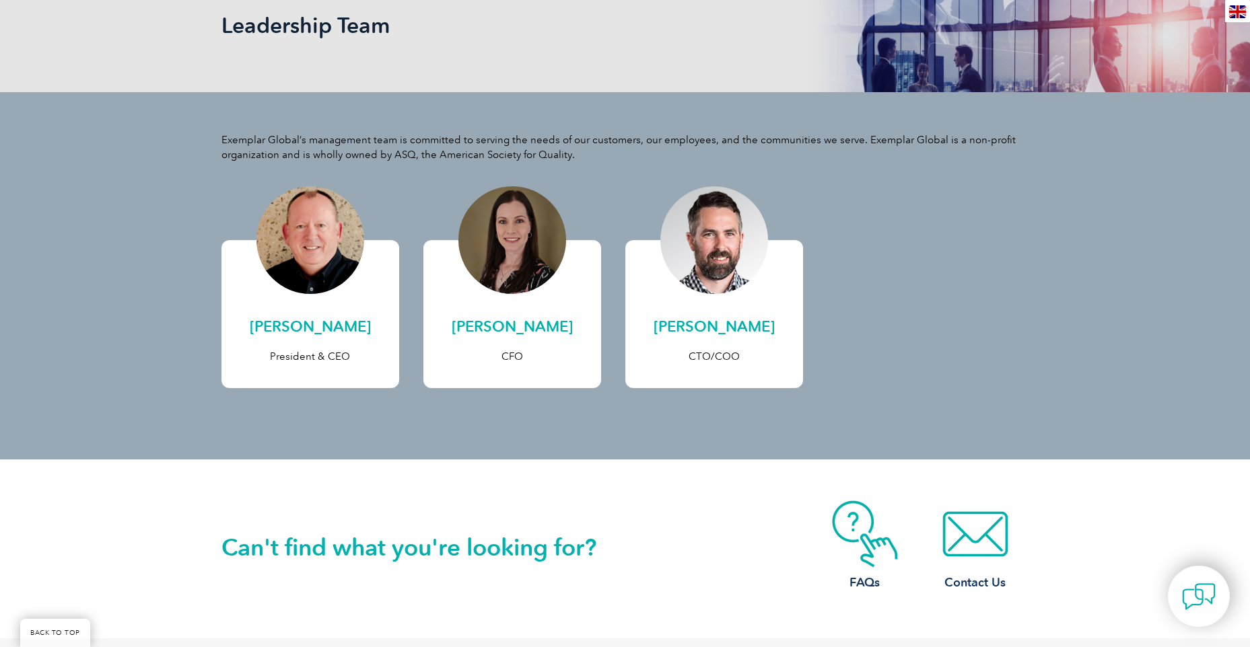
scroll to position [164, 0]
